Goal: Information Seeking & Learning: Check status

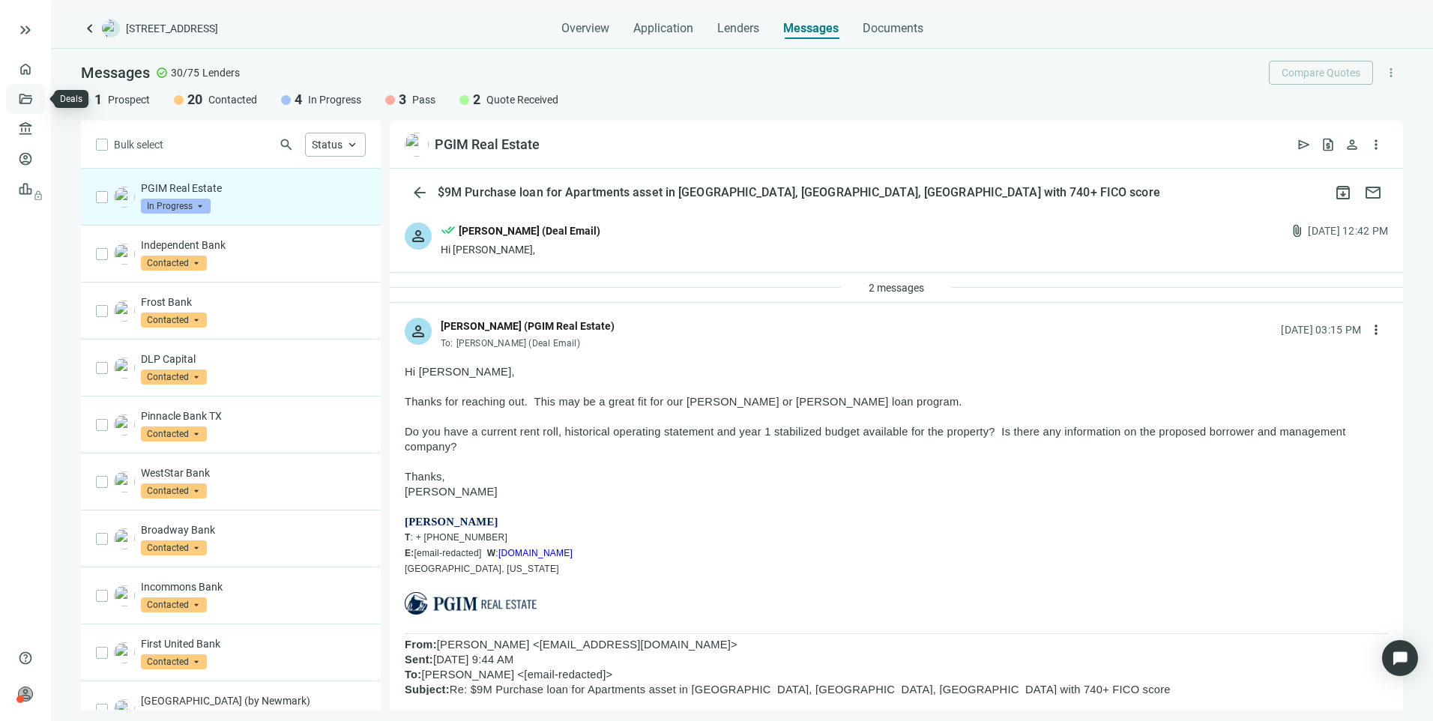
click at [37, 105] on link "Deals" at bounding box center [50, 99] width 27 height 12
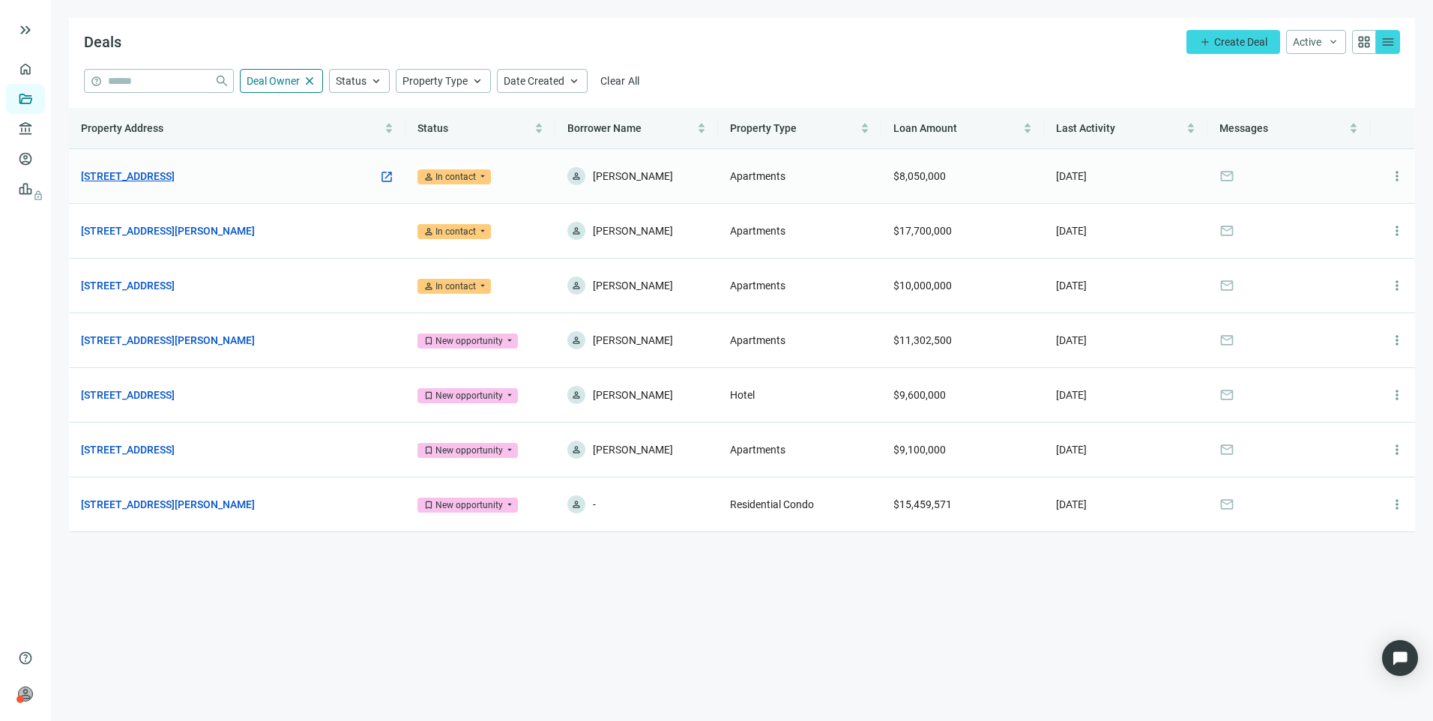
click at [135, 182] on link "[STREET_ADDRESS]" at bounding box center [128, 176] width 94 height 16
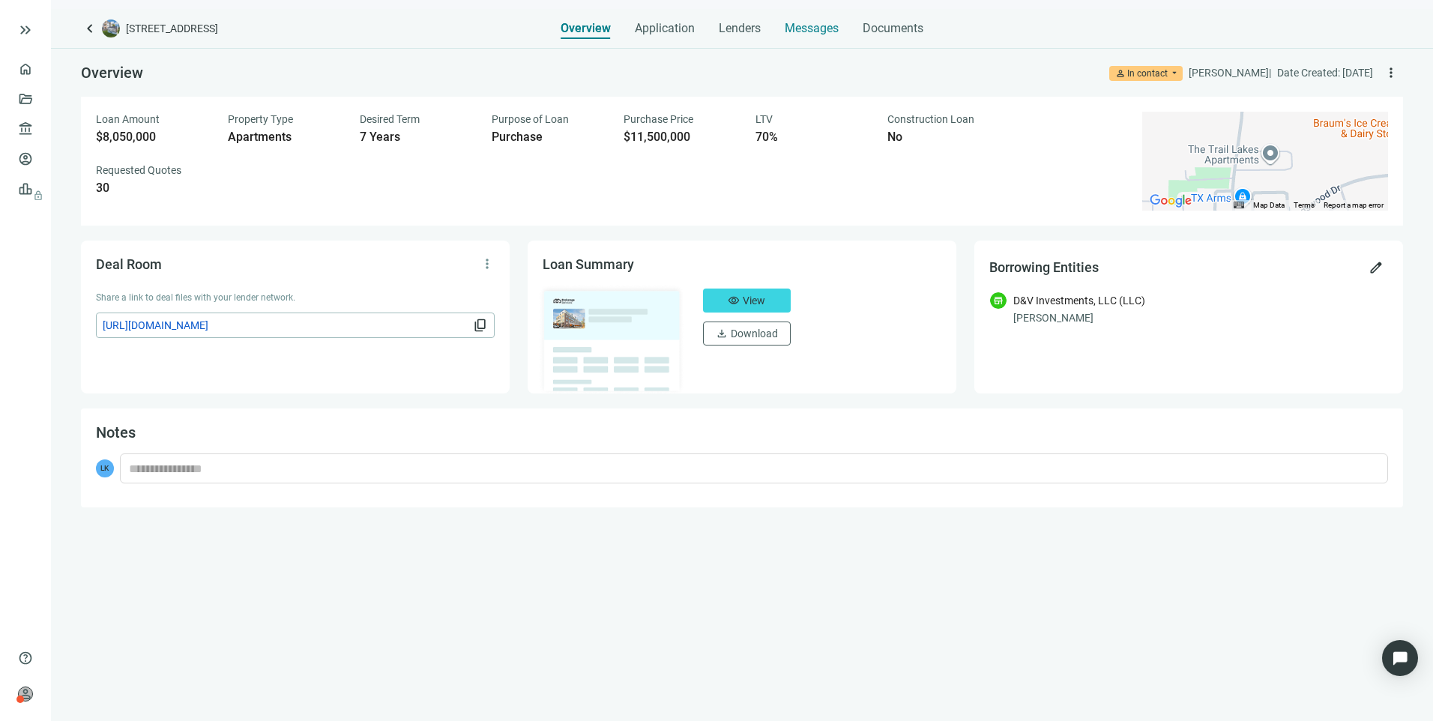
click at [795, 36] on div "Messages" at bounding box center [812, 24] width 54 height 30
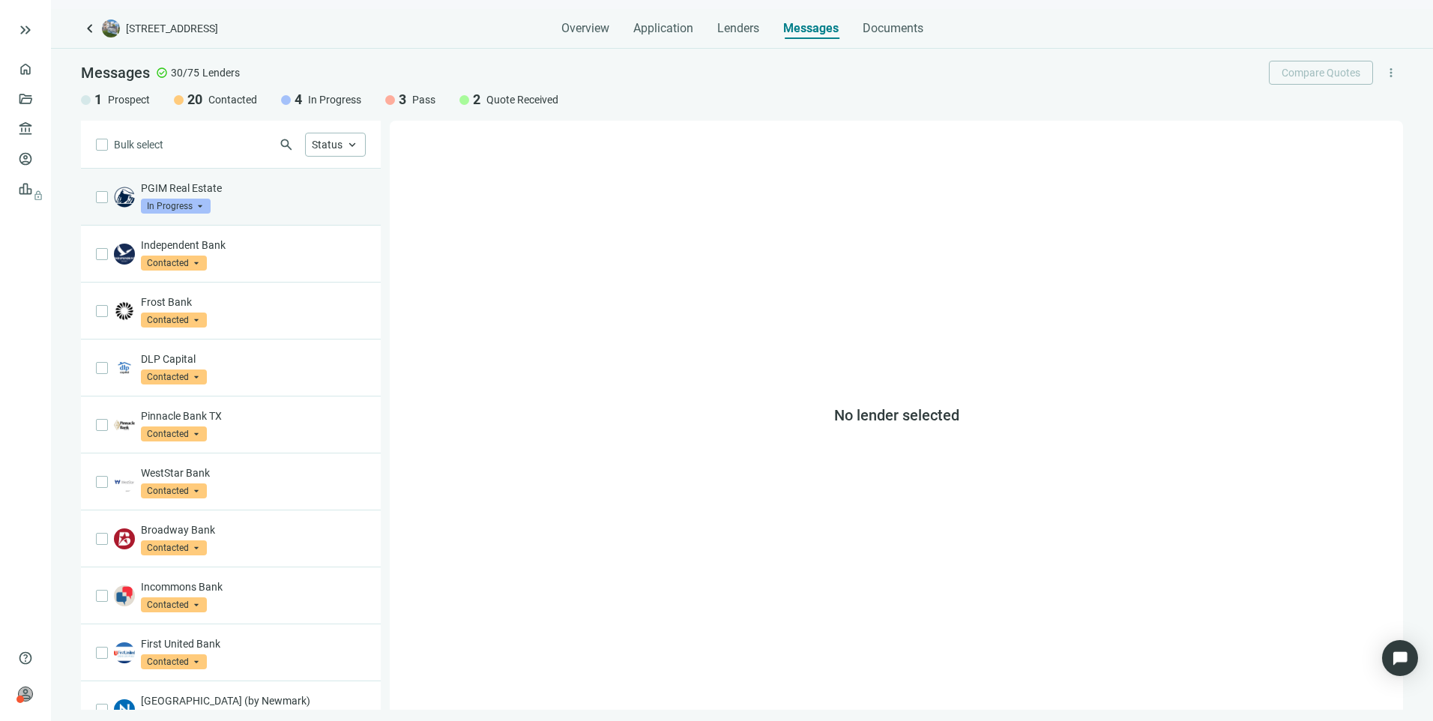
click at [279, 205] on div "PGIM Real Estate In Progress arrow_drop_down" at bounding box center [253, 197] width 225 height 33
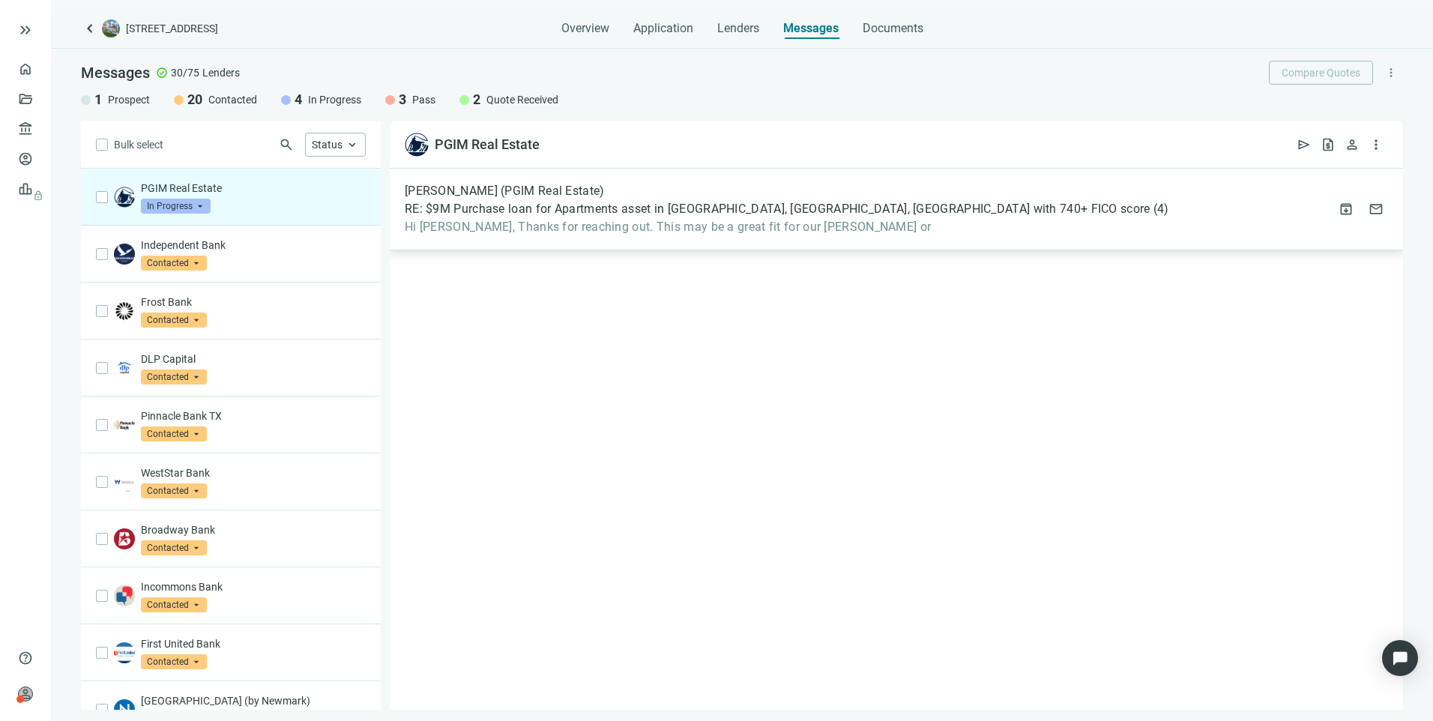
click at [585, 236] on div "Brett Blasingame (PGIM Real Estate) RE: $9M Purchase loan for Apartments asset …" at bounding box center [896, 210] width 1013 height 82
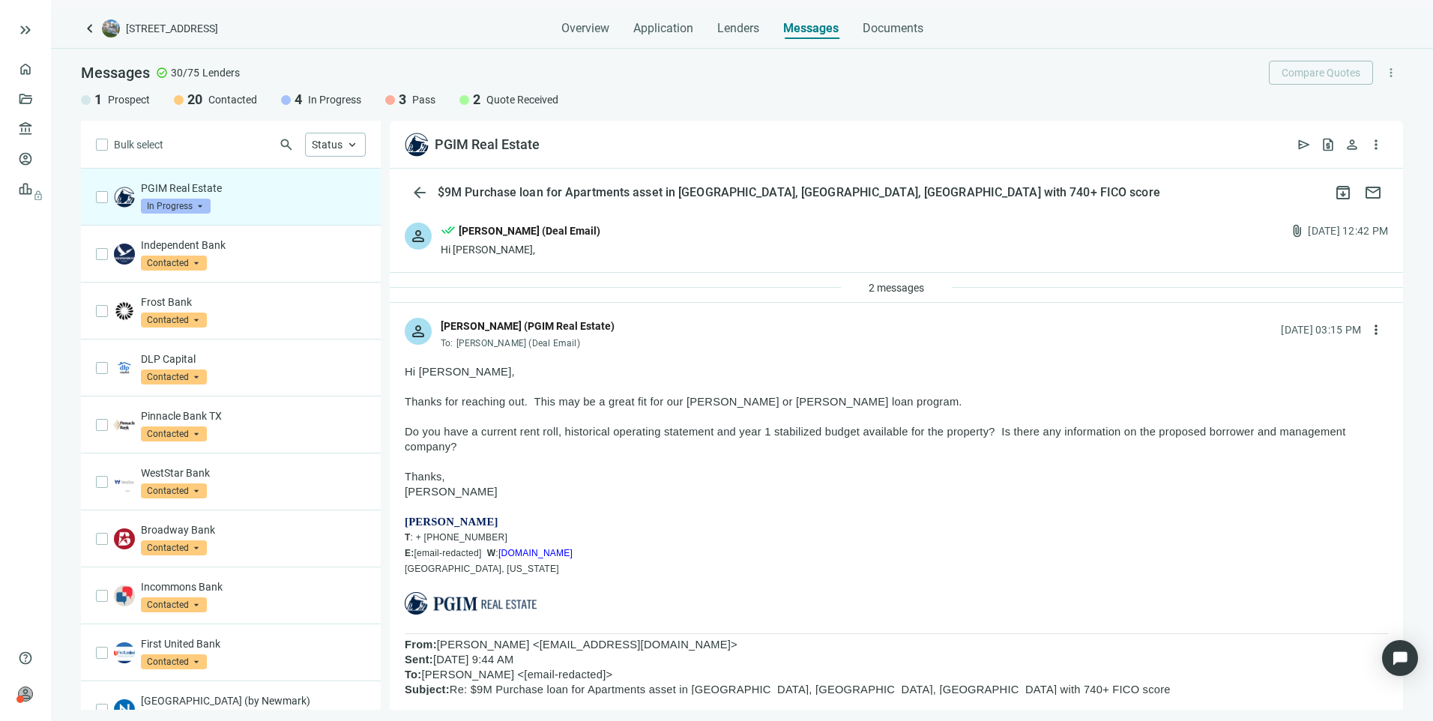
click at [155, 206] on span "In Progress" at bounding box center [176, 206] width 70 height 15
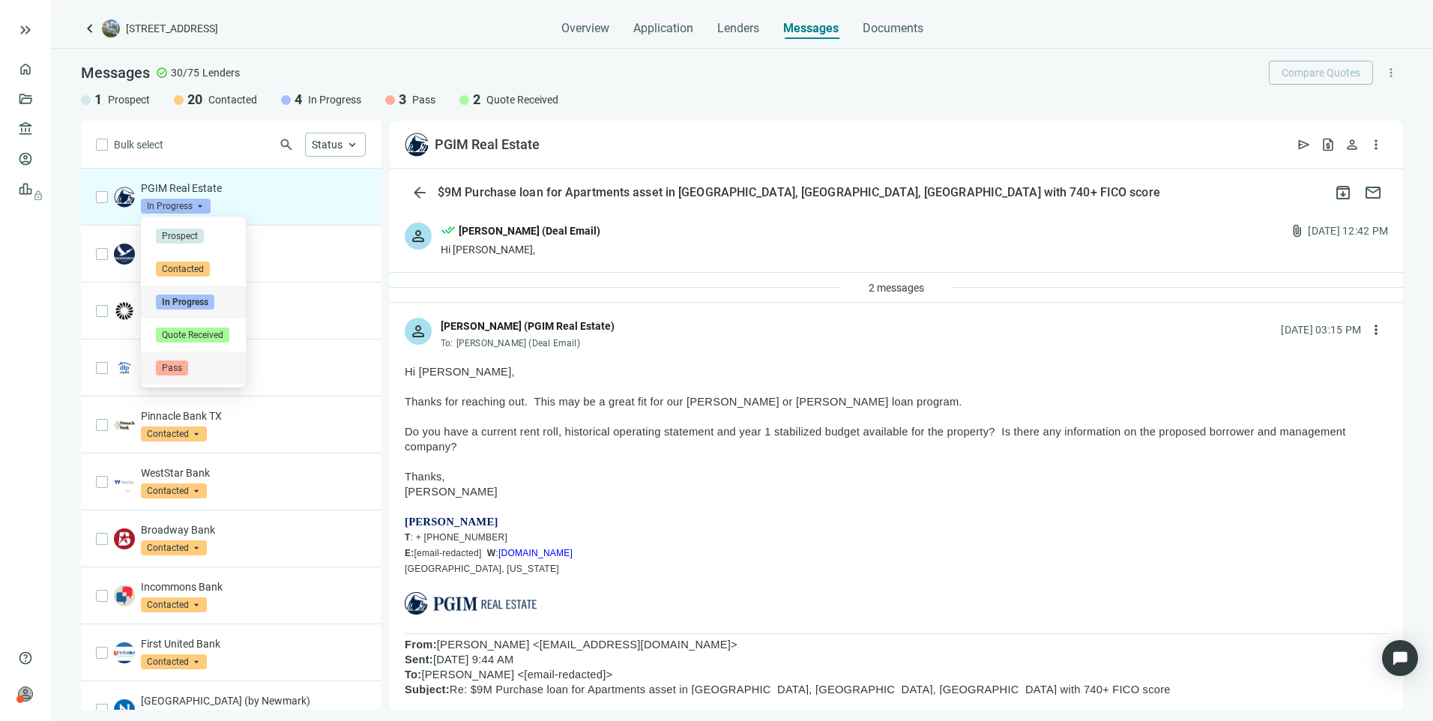
click at [175, 372] on span "Pass" at bounding box center [172, 368] width 32 height 15
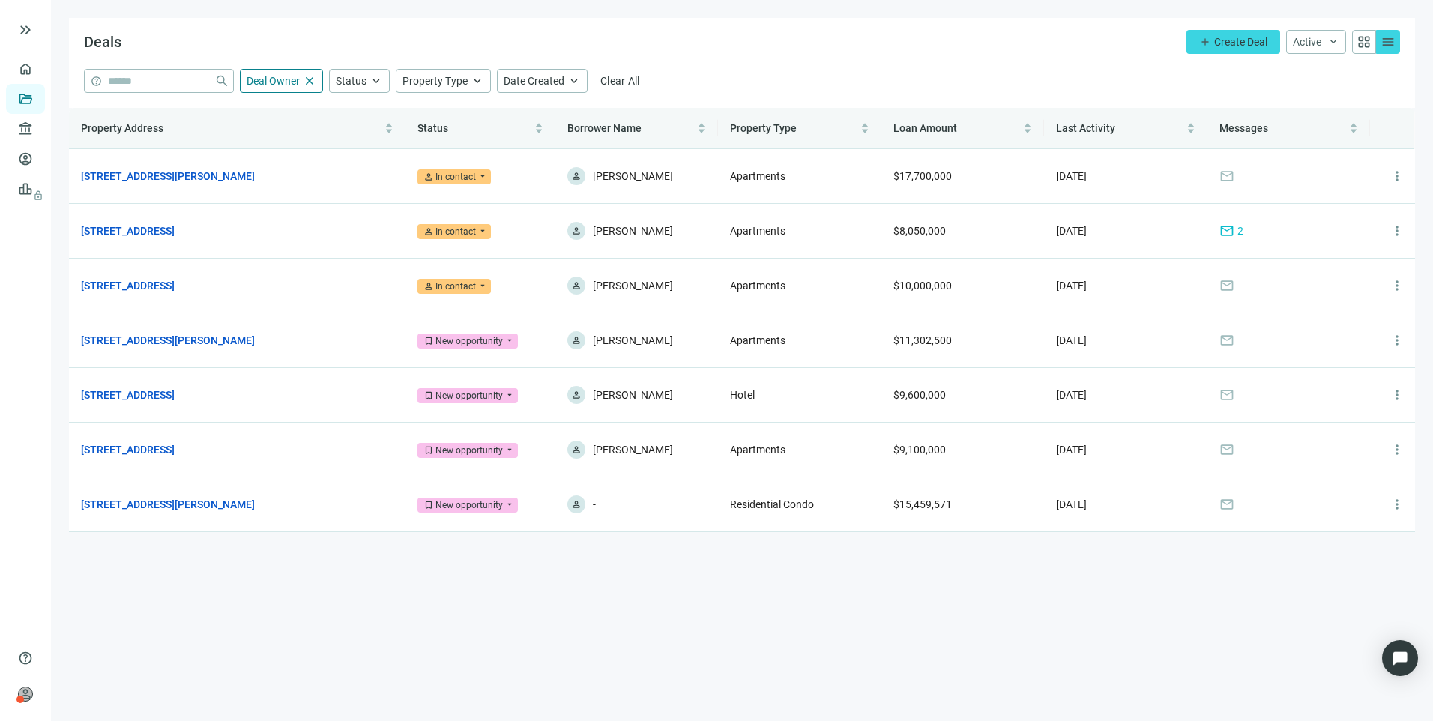
click at [316, 40] on div "Deals add Create Deal Active keyboard_arrow_down grid_view menu" at bounding box center [742, 43] width 1346 height 51
